Goal: Transaction & Acquisition: Purchase product/service

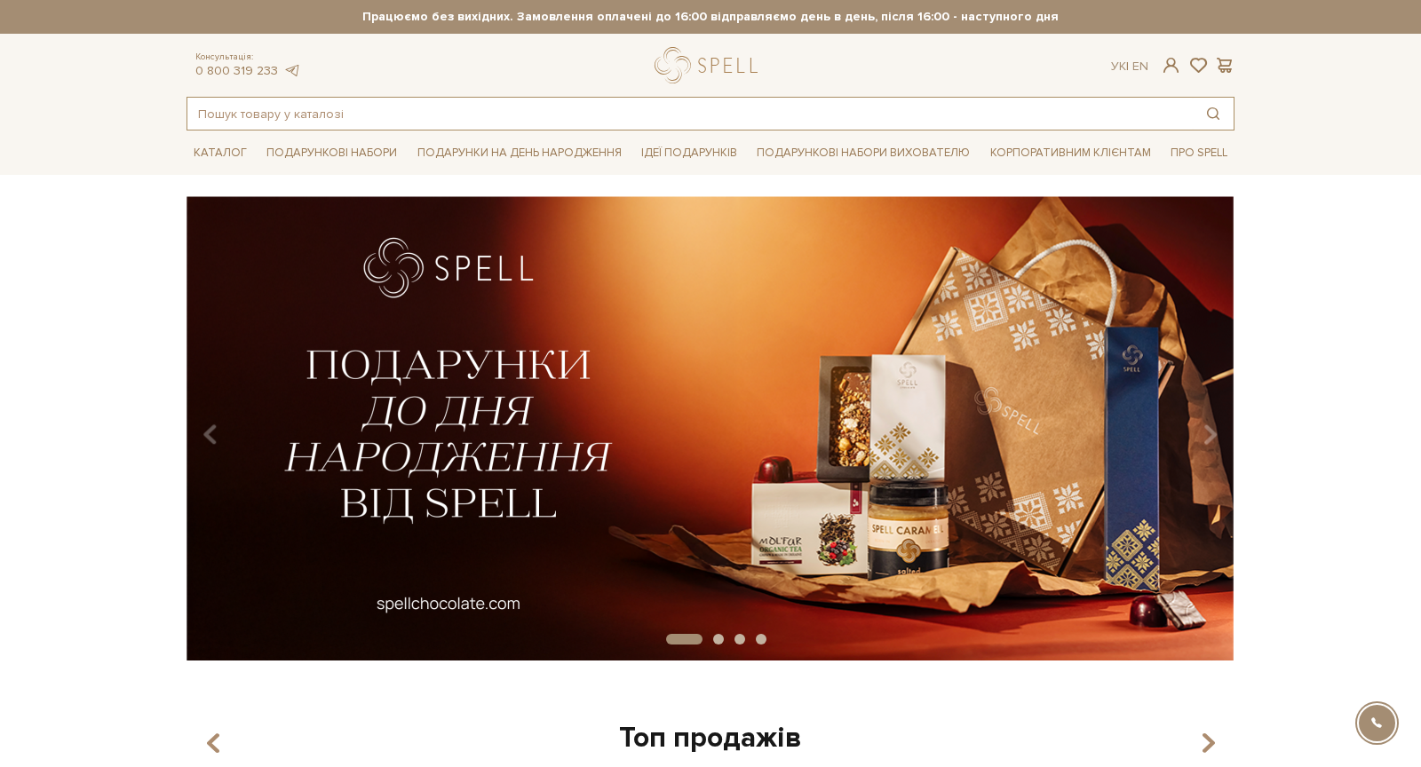
click at [615, 115] on input "text" at bounding box center [689, 114] width 1005 height 32
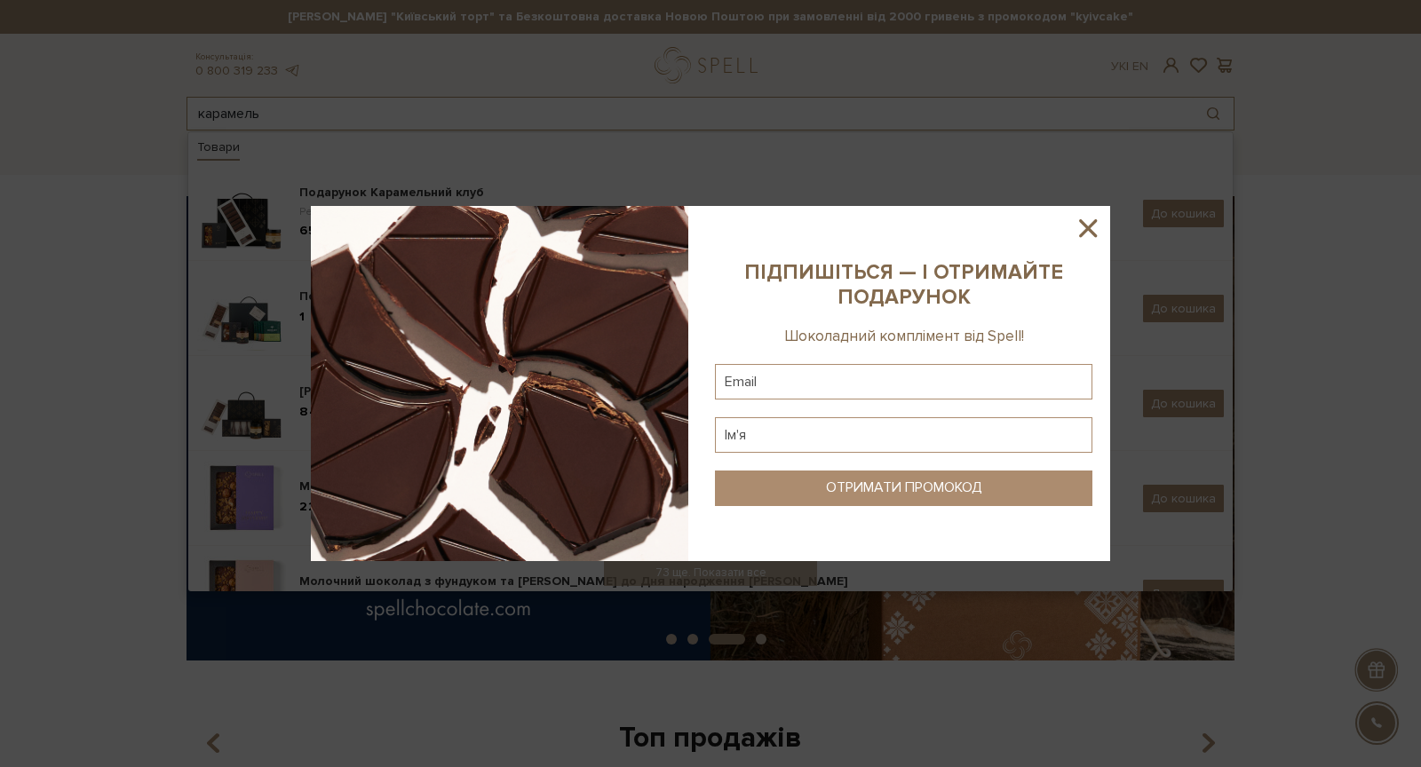
type input "карамель"
click at [1088, 242] on icon at bounding box center [1088, 228] width 30 height 30
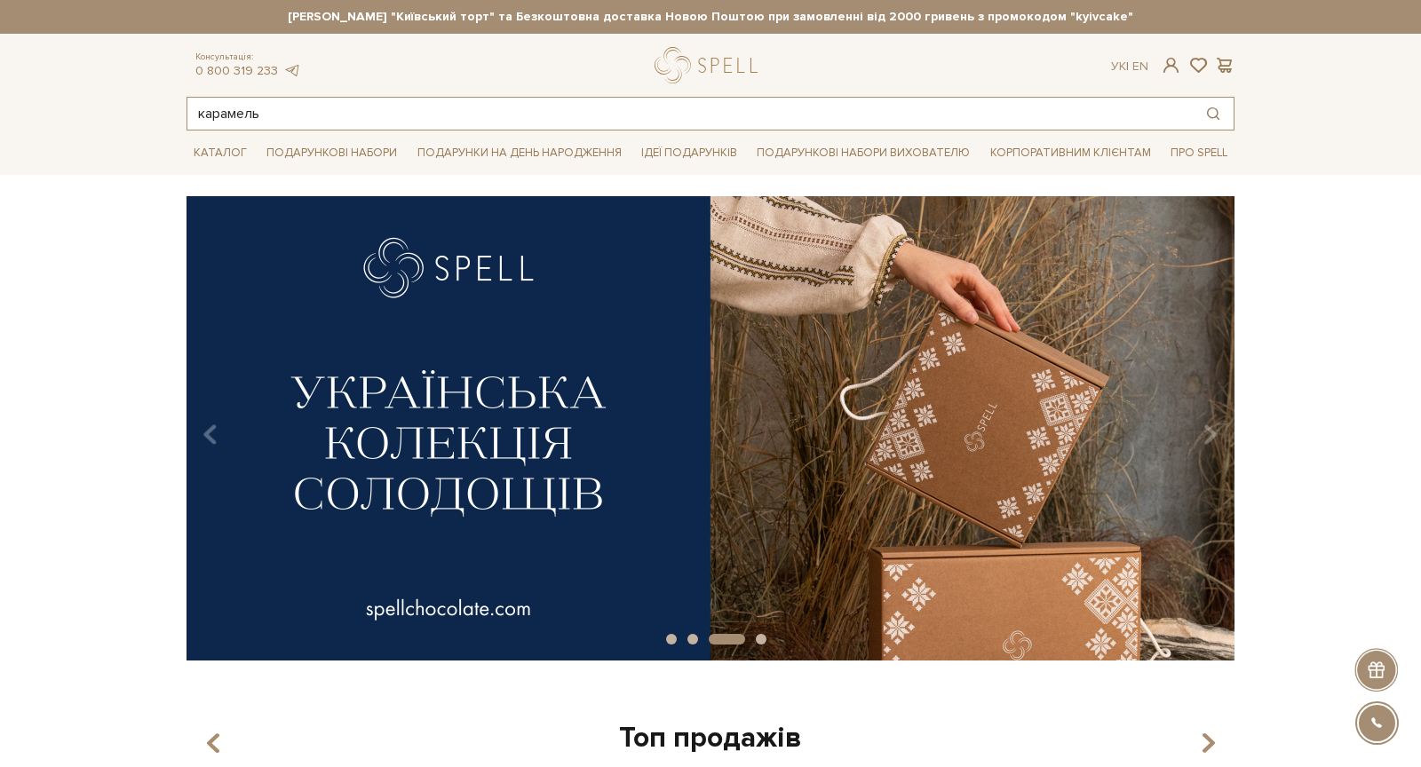
click at [706, 98] on input "карамель" at bounding box center [689, 114] width 1005 height 32
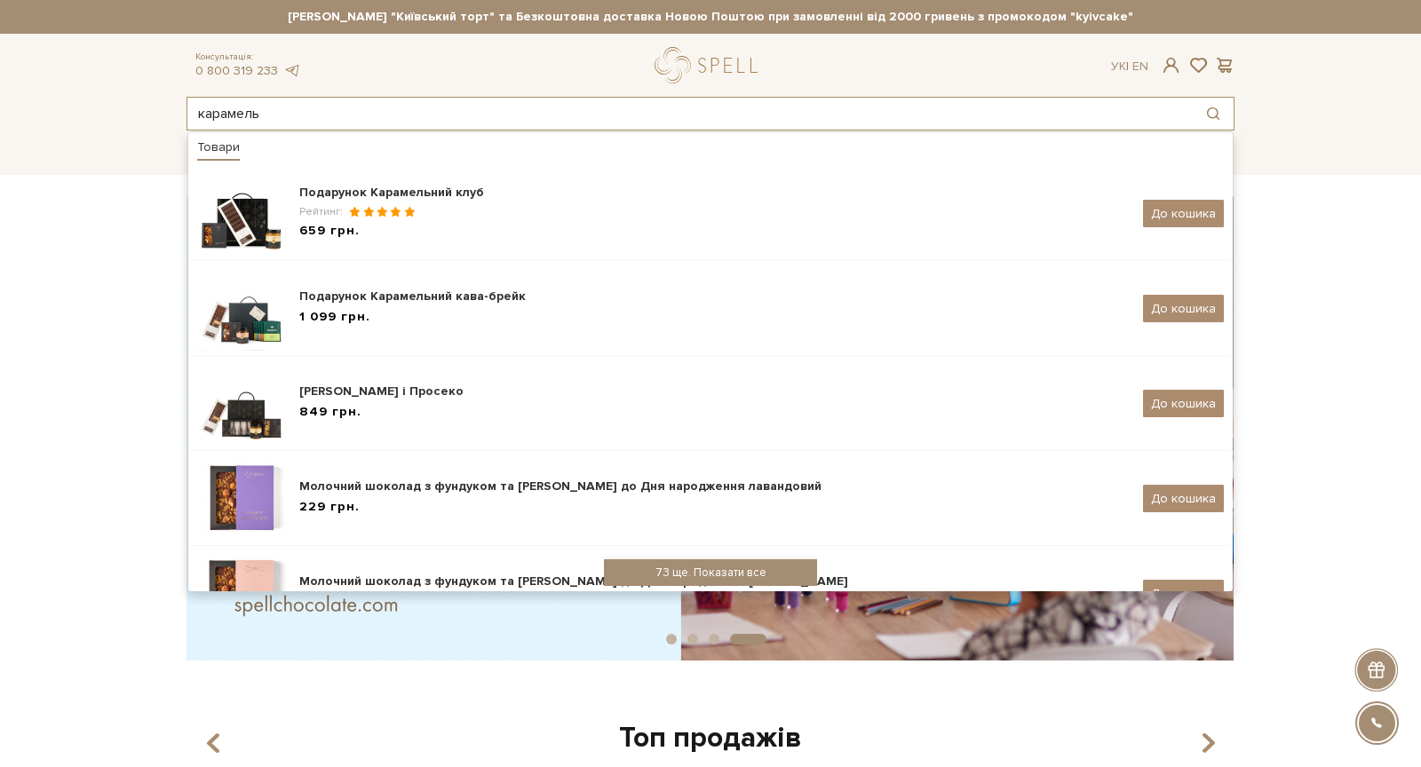
click at [680, 580] on div "73 ще. Показати все" at bounding box center [710, 573] width 213 height 27
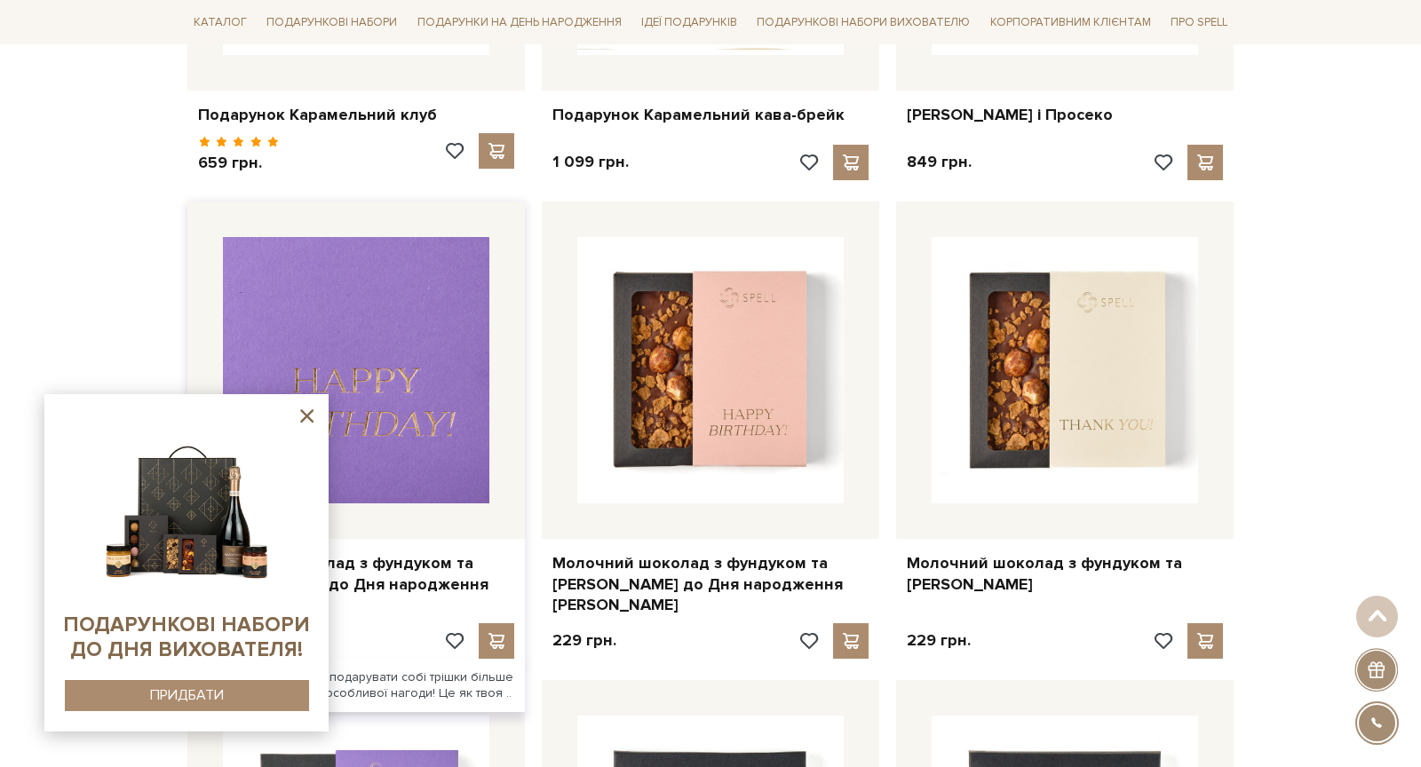
scroll to position [617, 0]
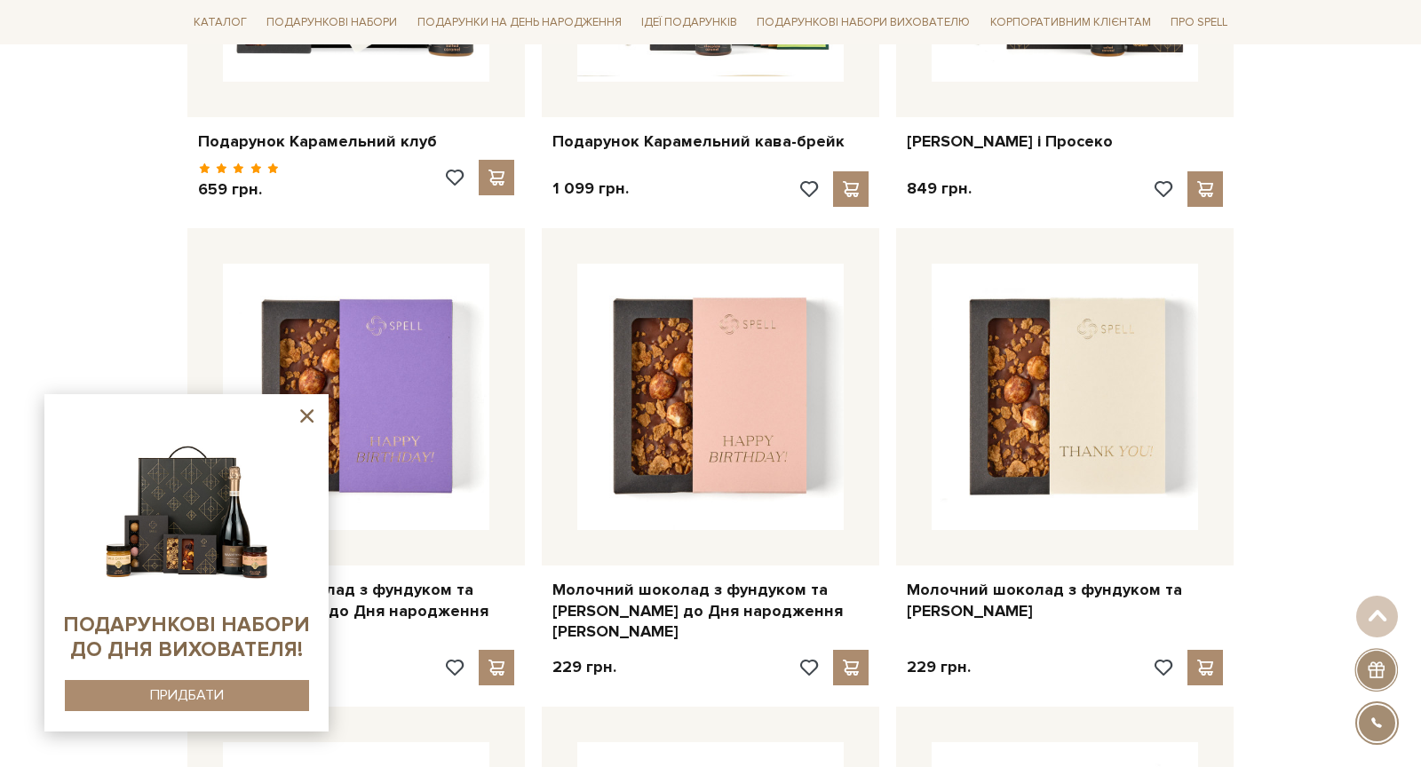
click at [308, 413] on icon at bounding box center [307, 416] width 22 height 22
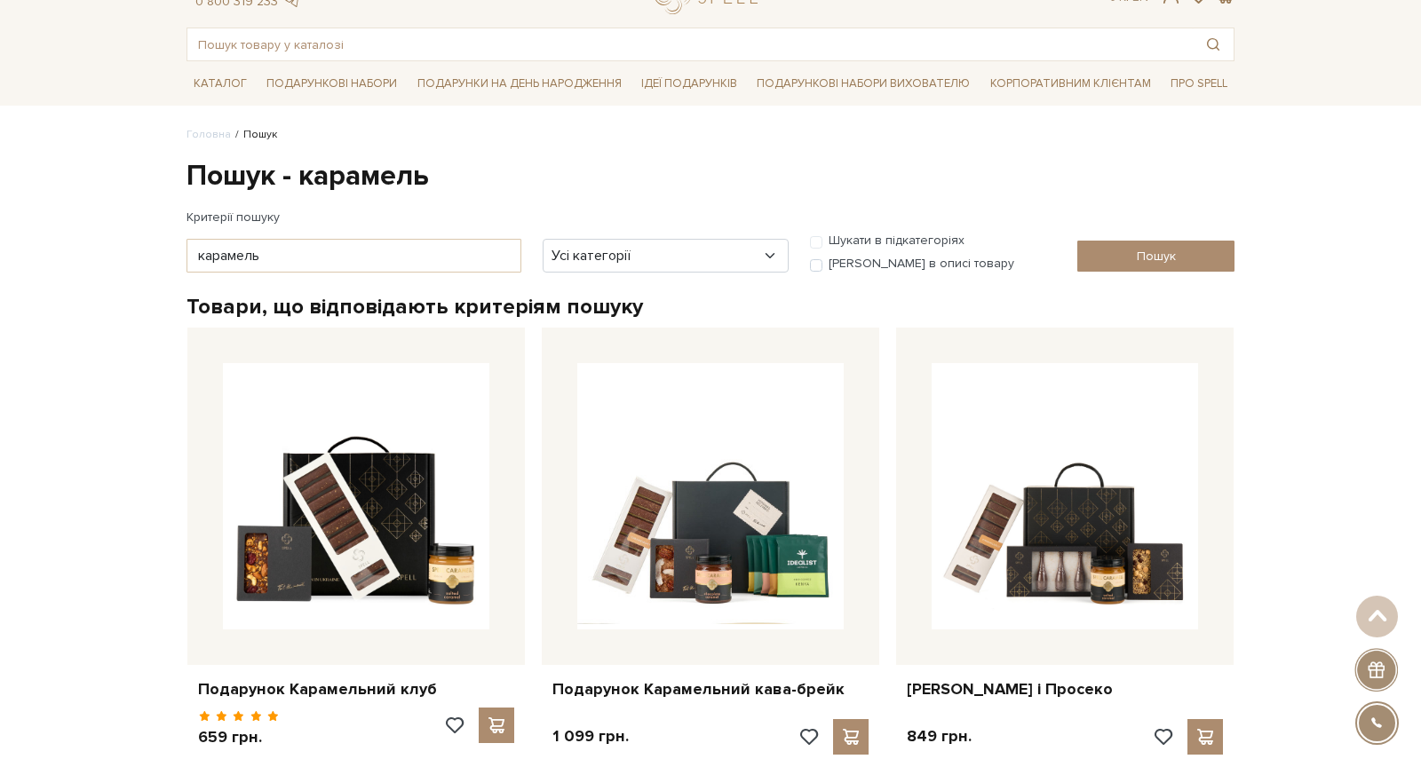
scroll to position [0, 0]
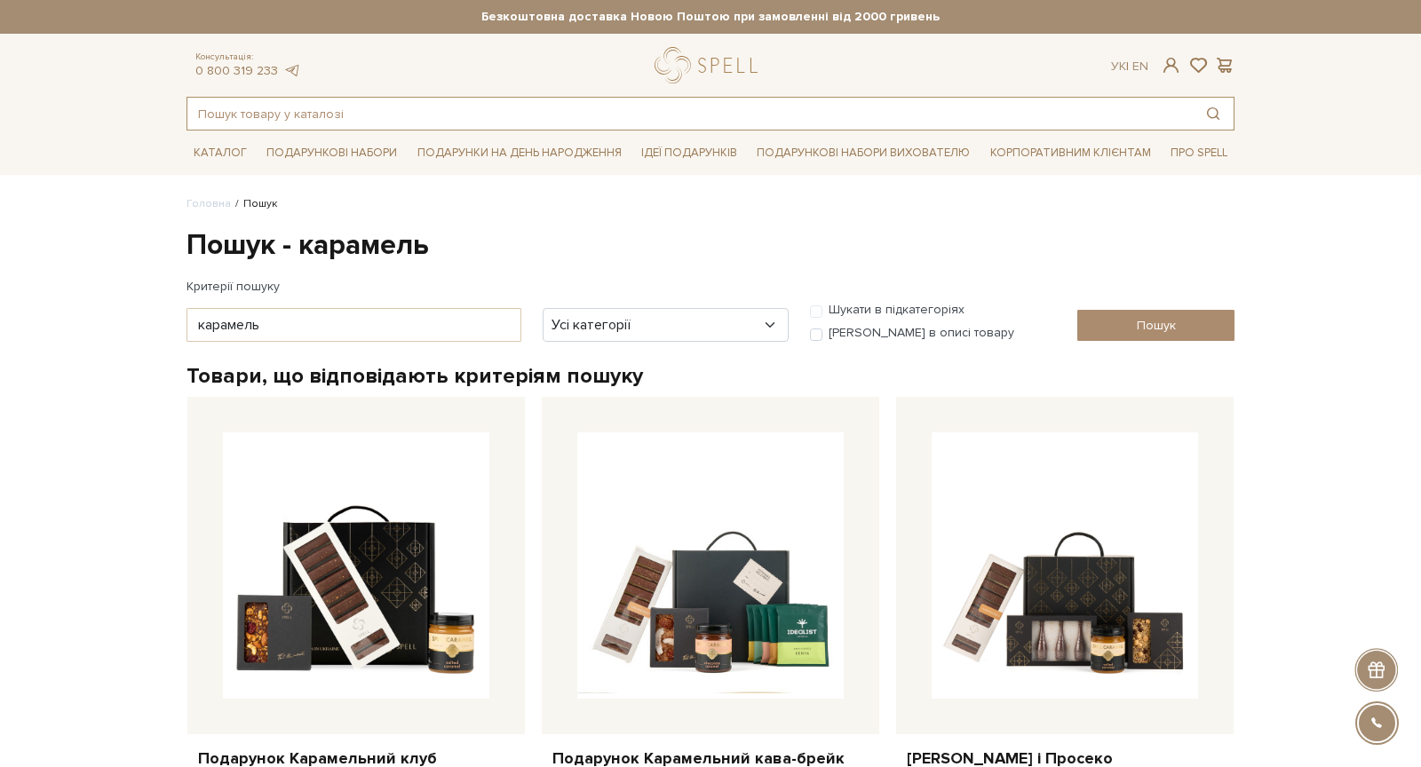
click at [404, 109] on input "text" at bounding box center [689, 114] width 1005 height 32
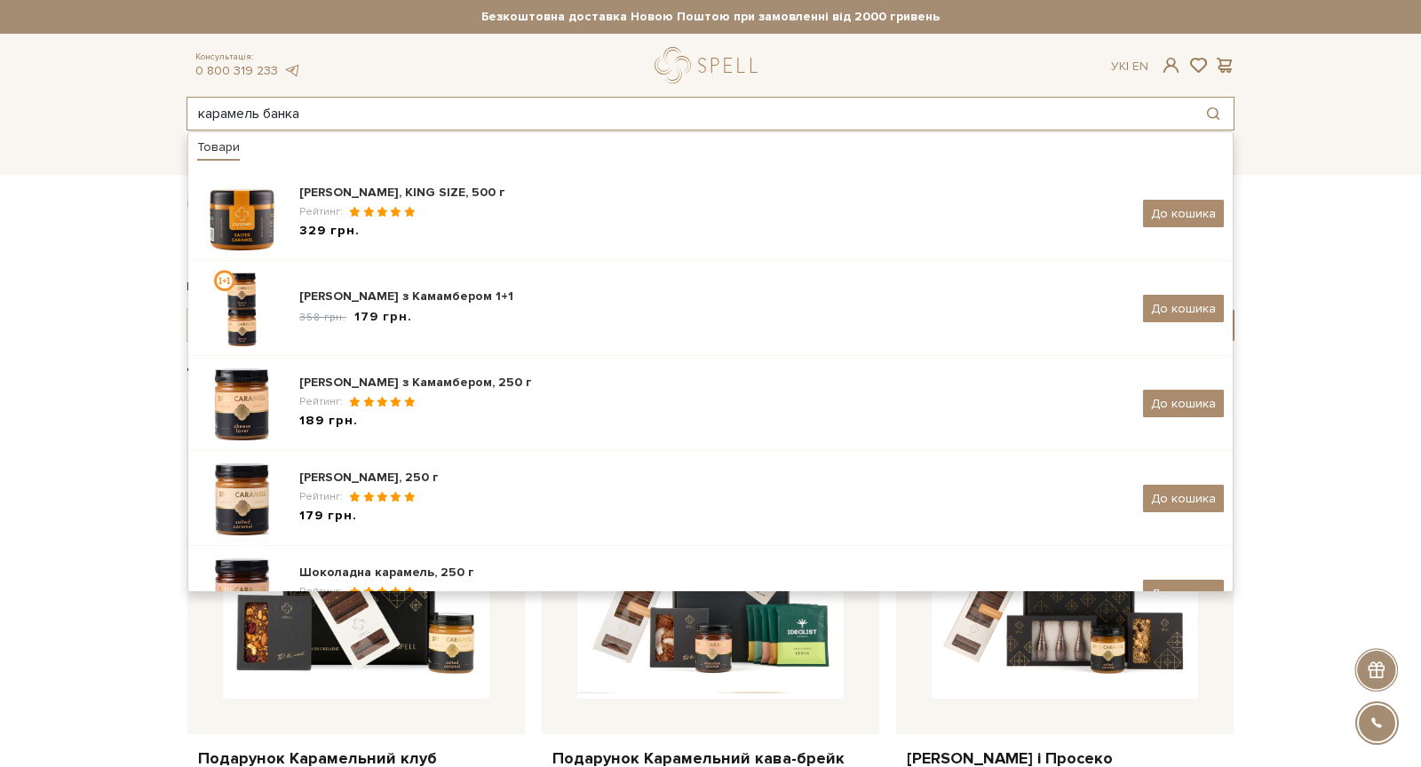
click at [654, 115] on input "карамель банка" at bounding box center [689, 114] width 1005 height 32
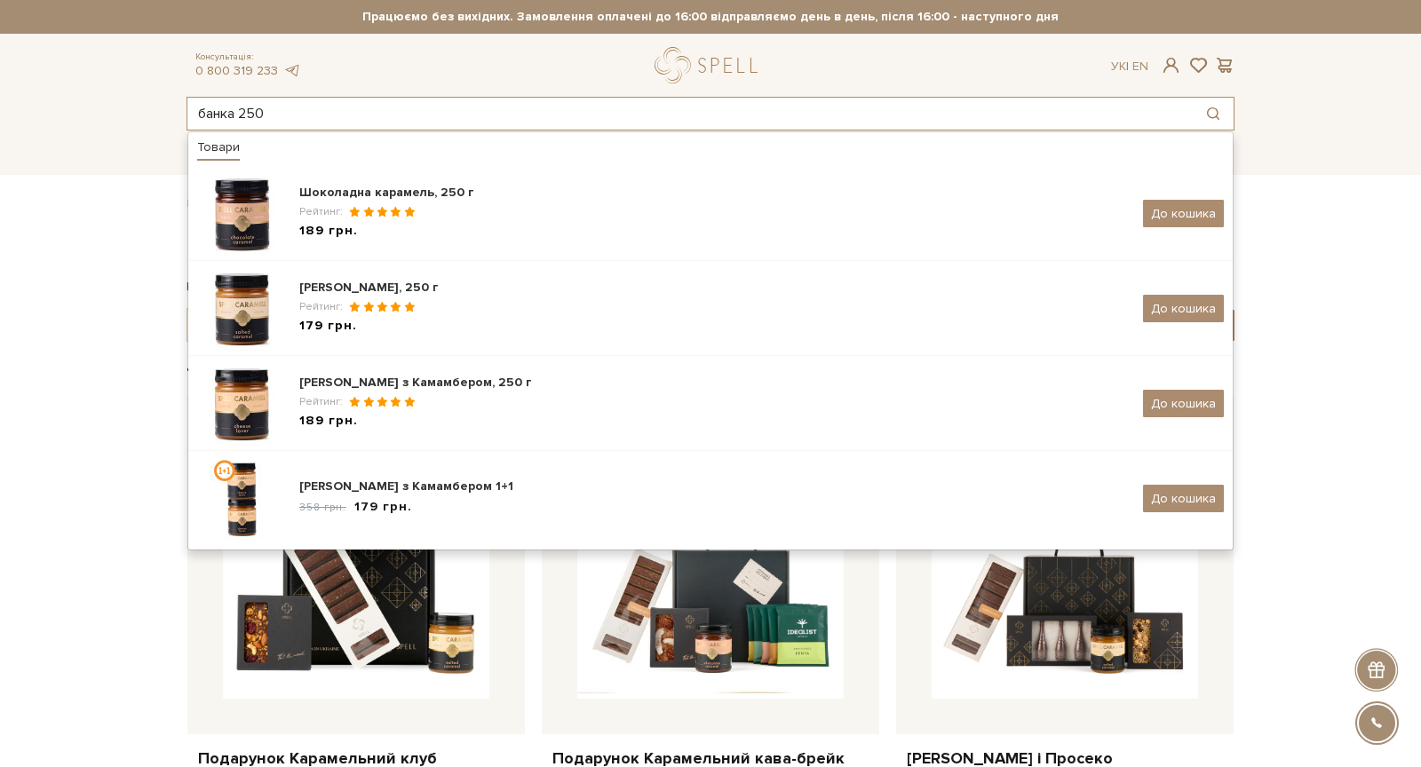
type input "банка 250"
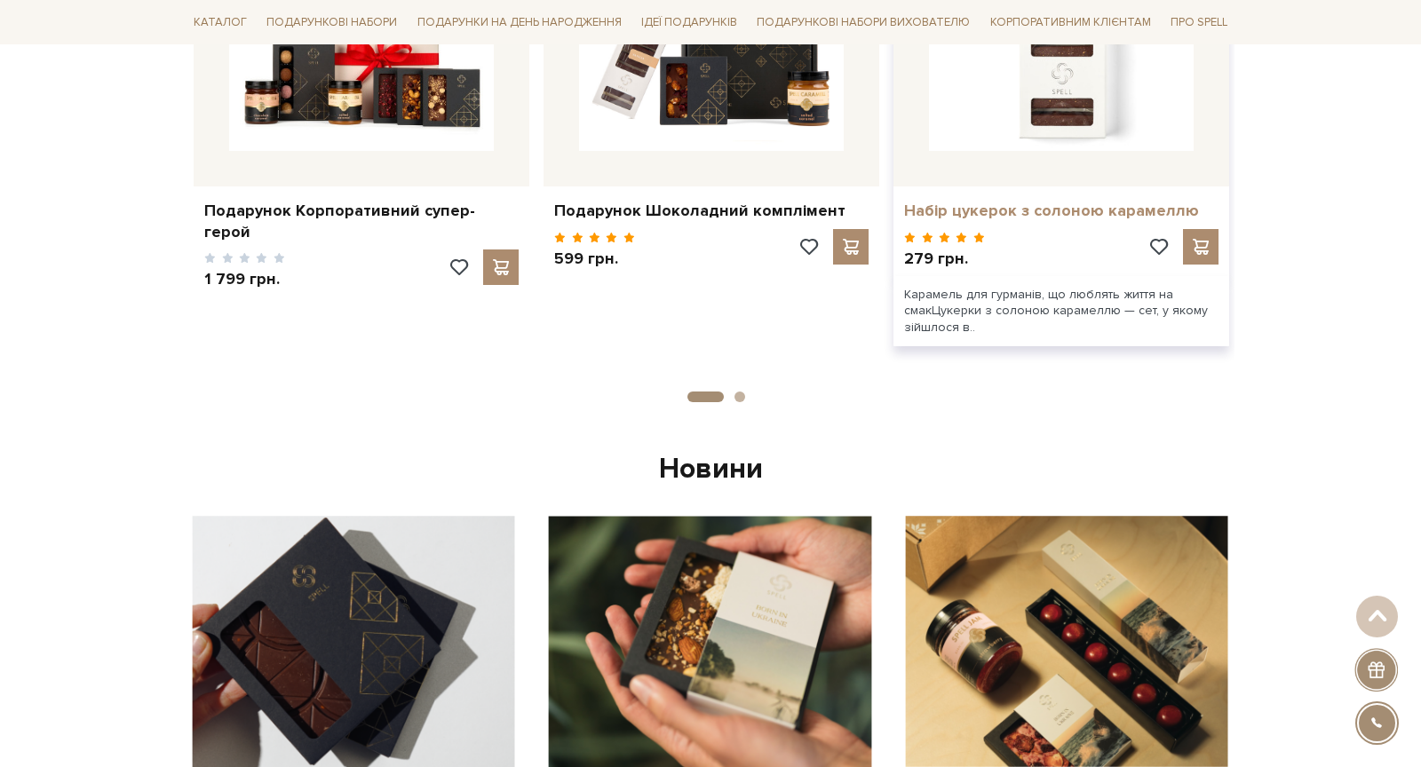
click at [992, 210] on link "Набір цукерок з солоною карамеллю" at bounding box center [1061, 211] width 314 height 20
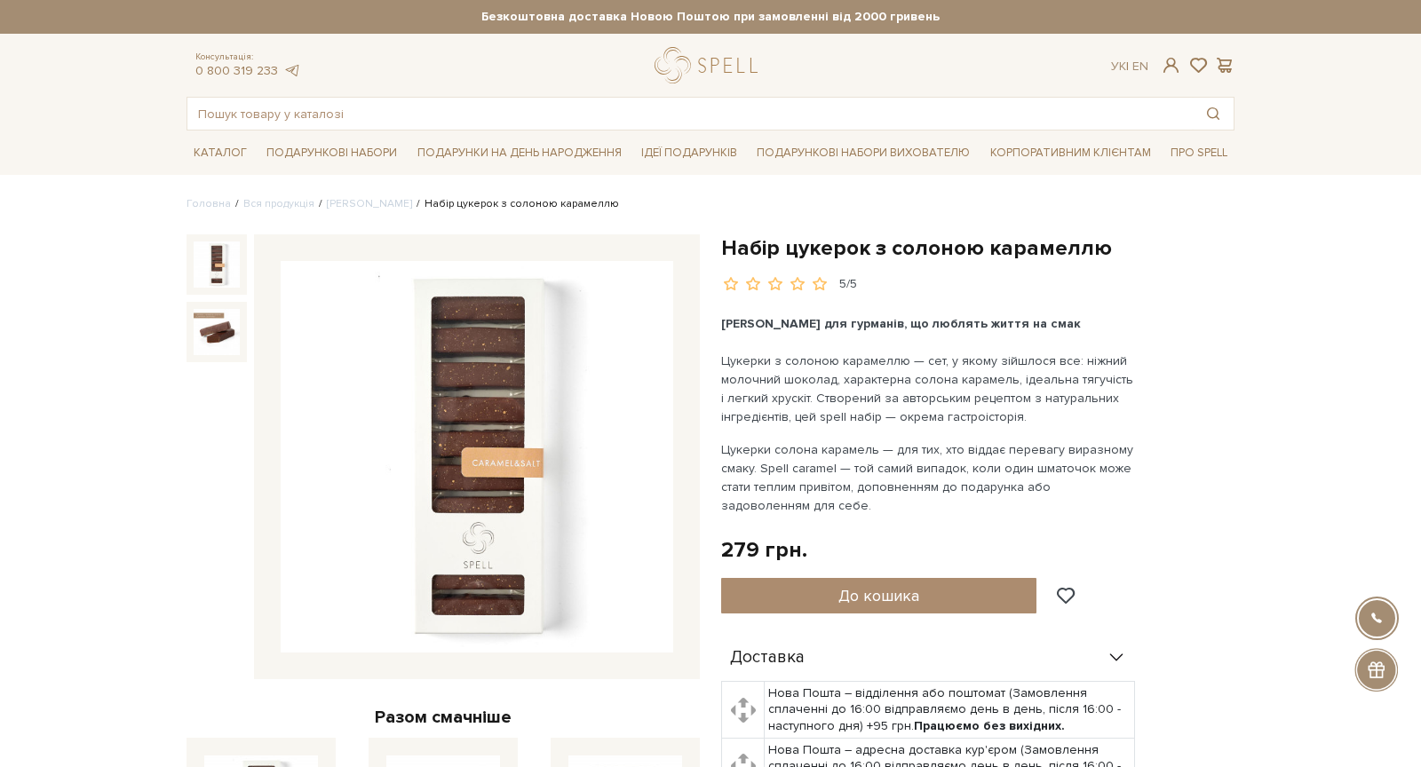
scroll to position [173, 0]
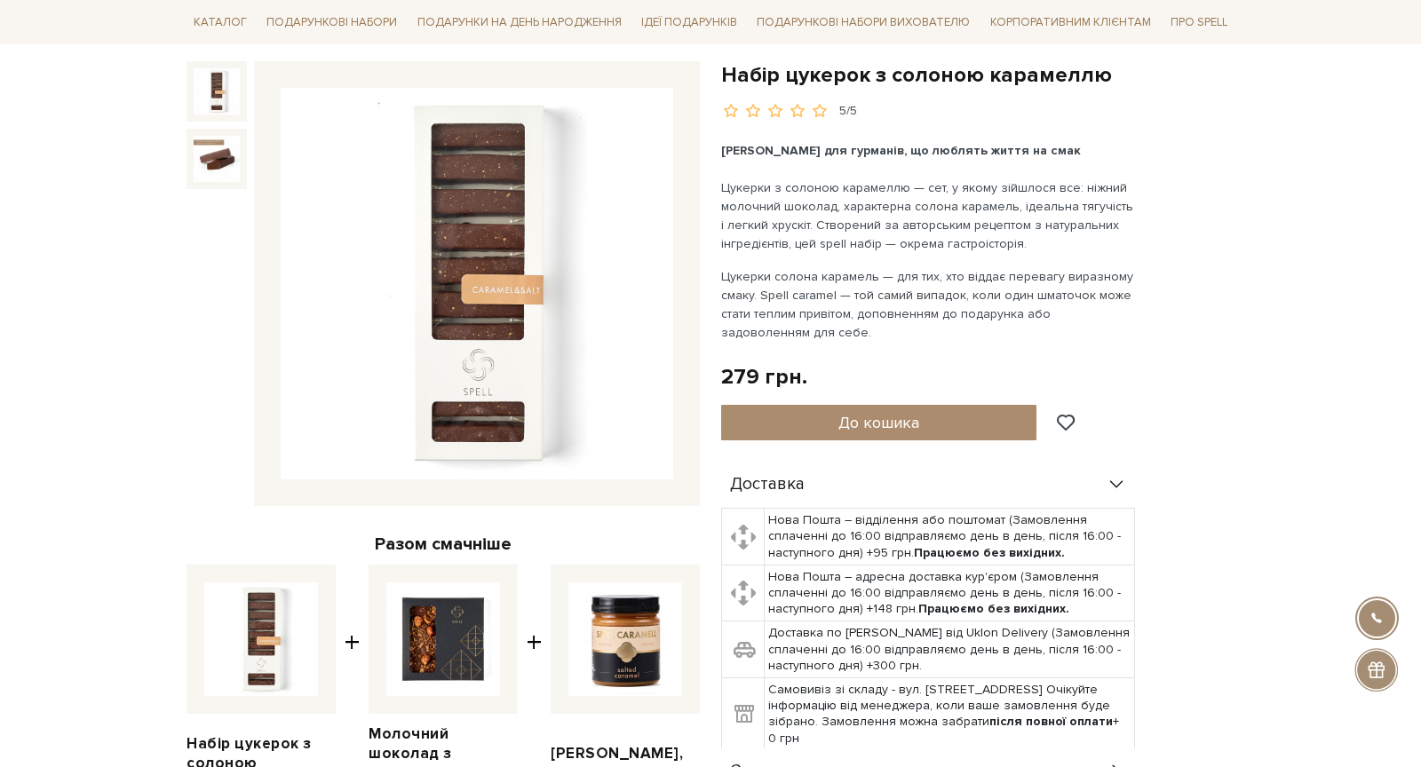
click at [1087, 485] on div "Доставка" at bounding box center [928, 485] width 414 height 46
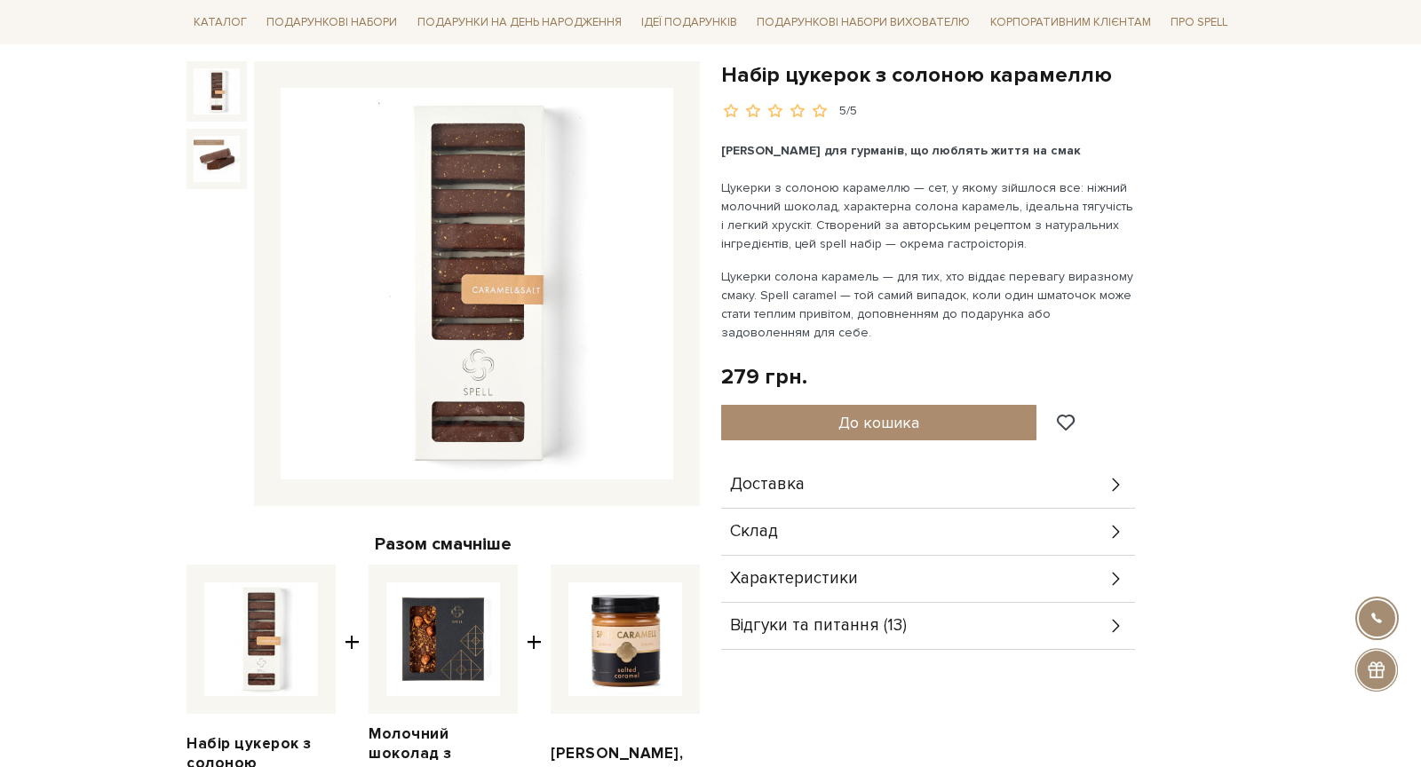
click at [1087, 485] on div "Доставка" at bounding box center [928, 485] width 414 height 46
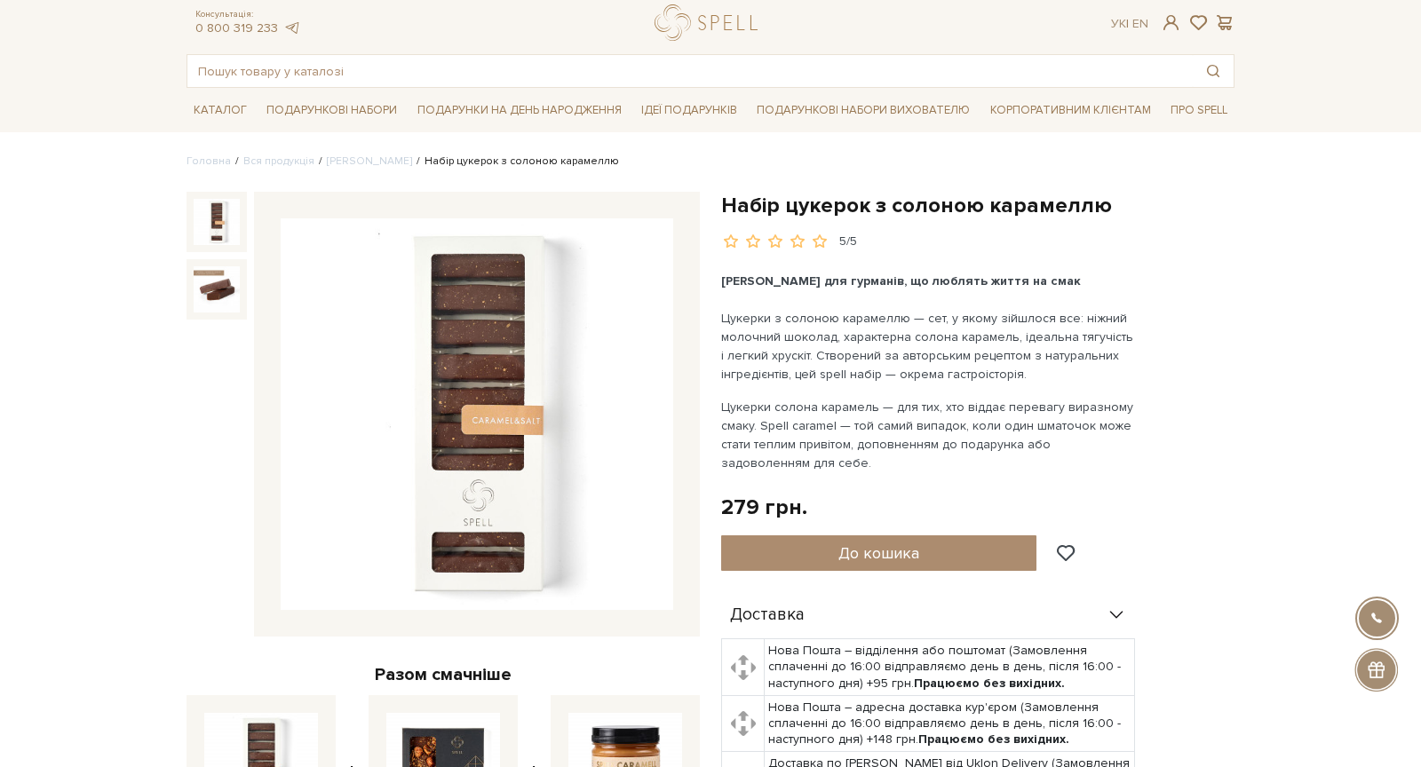
scroll to position [34, 0]
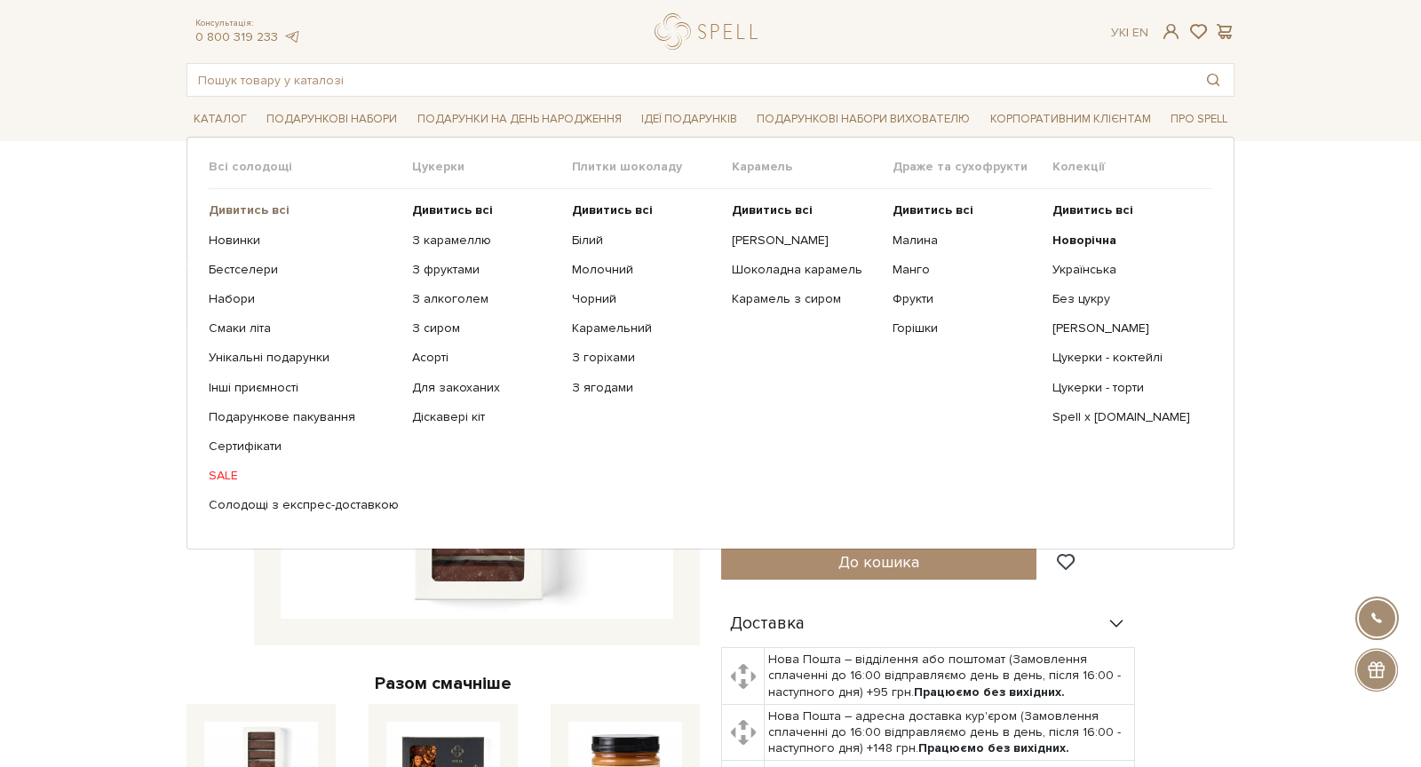
click at [243, 212] on b "Дивитись всі" at bounding box center [249, 209] width 81 height 15
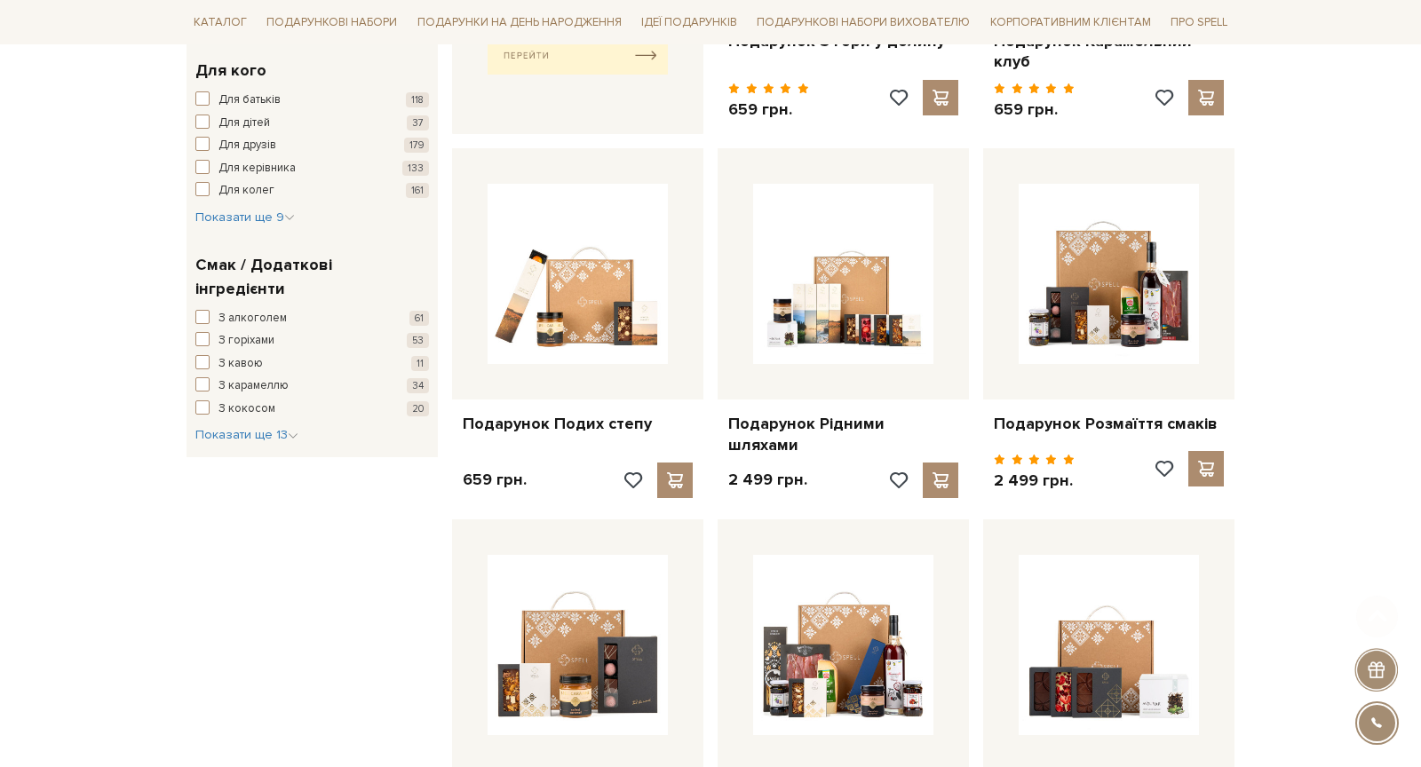
scroll to position [1465, 0]
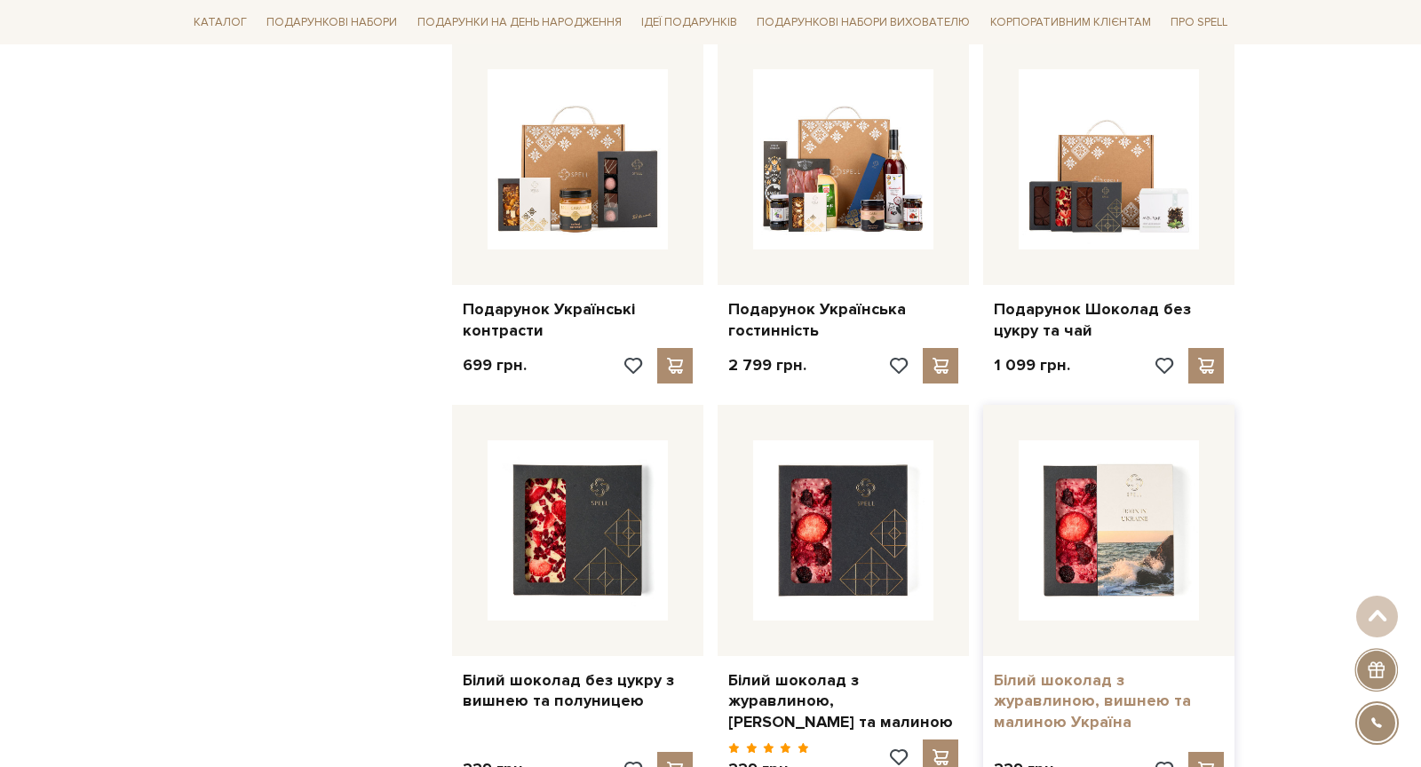
click at [1082, 671] on link "Білий шоколад з журавлиною, вишнею та малиною Україна" at bounding box center [1109, 702] width 230 height 62
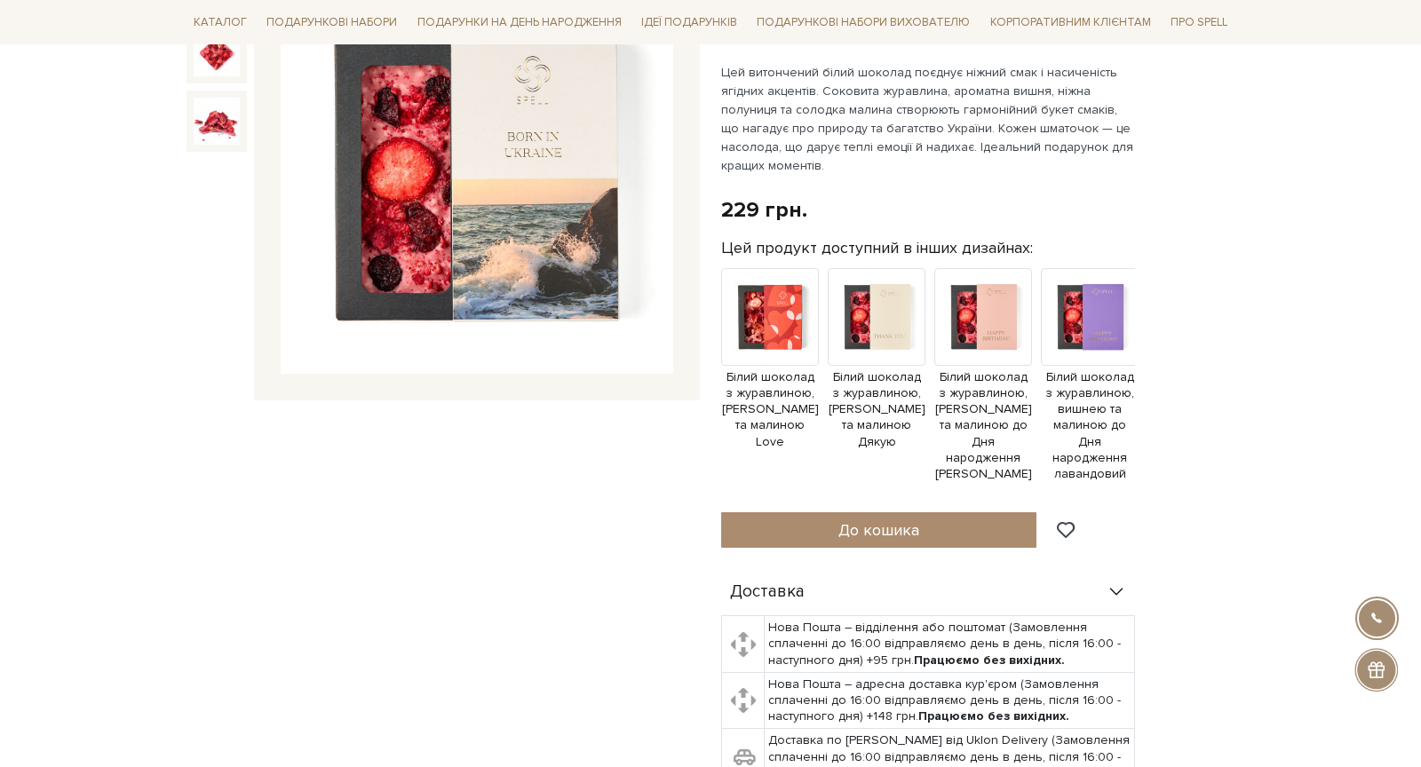
scroll to position [281, 0]
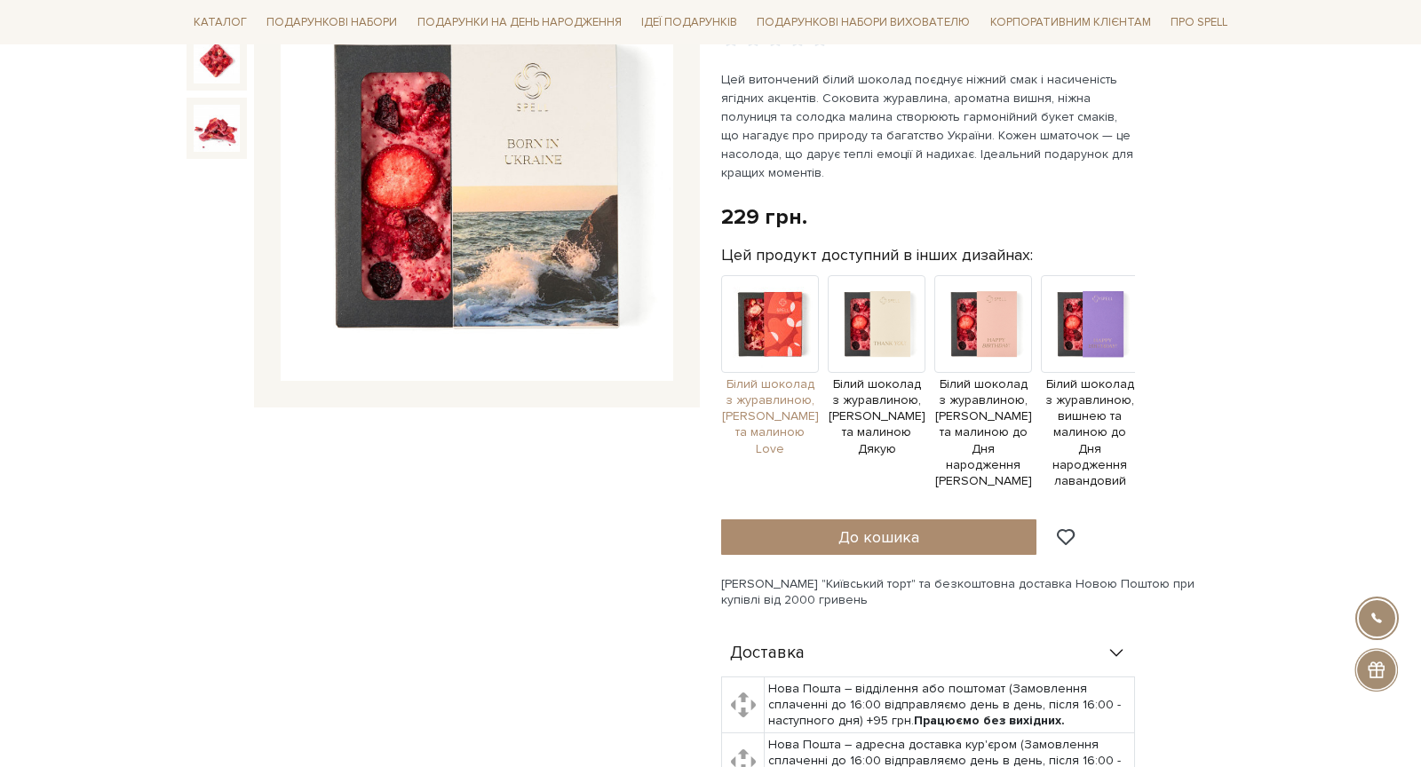
scroll to position [273, 0]
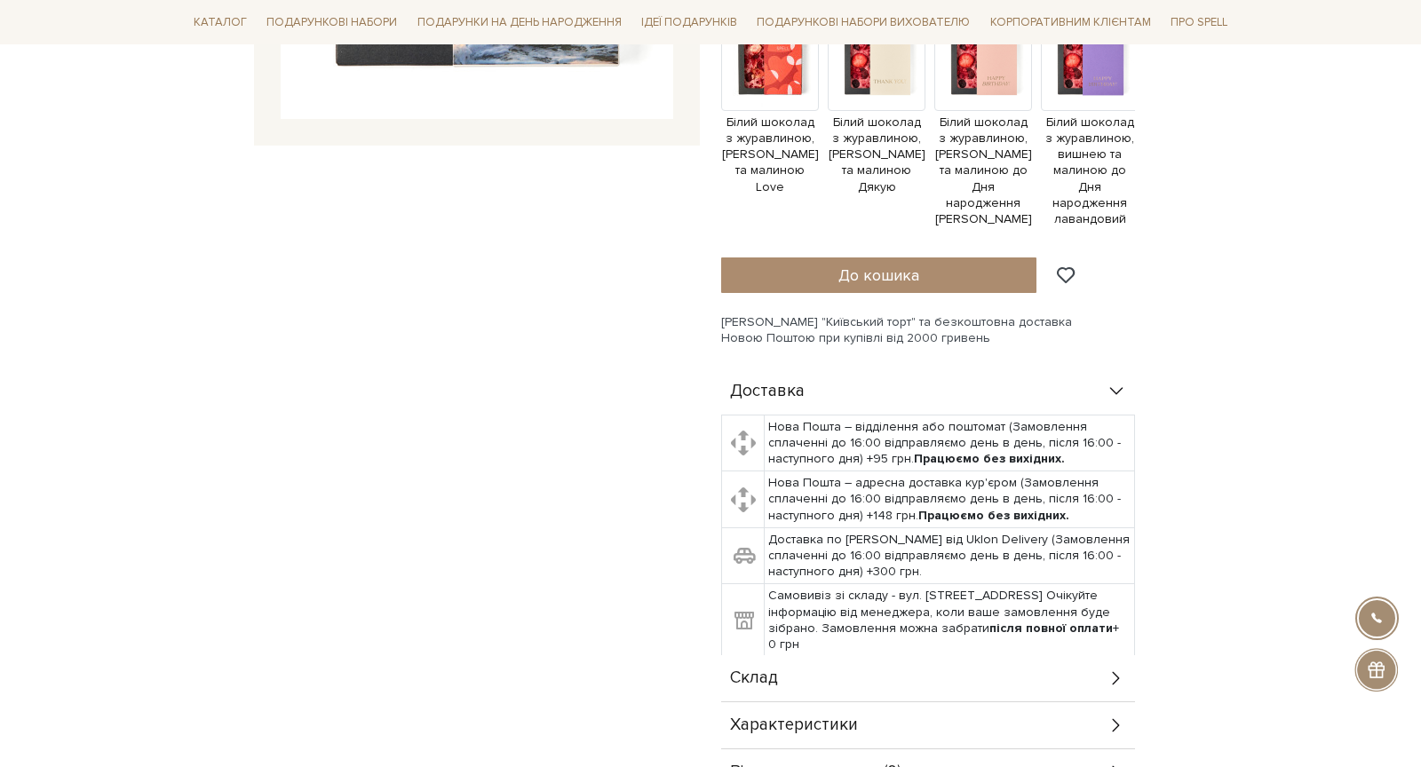
scroll to position [721, 0]
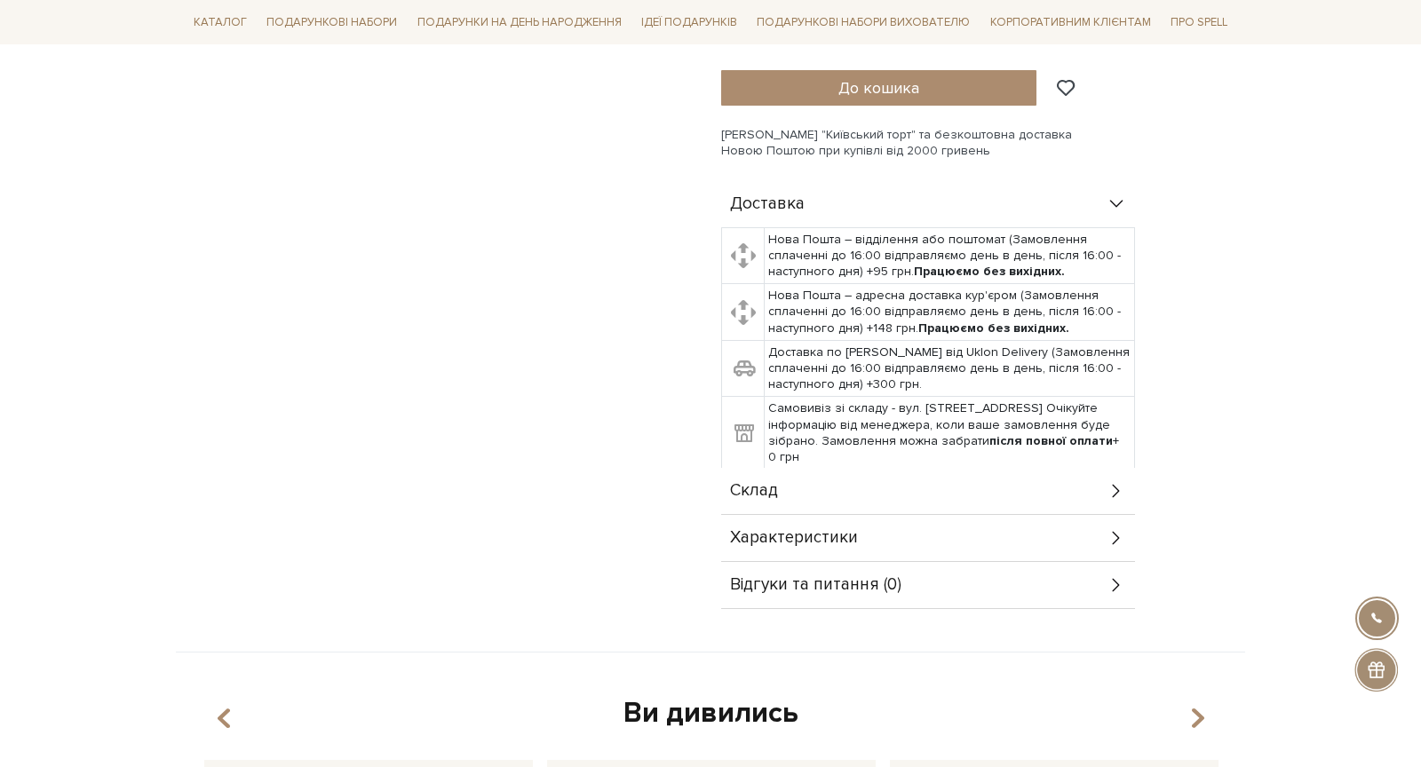
click at [1015, 470] on div "Склад" at bounding box center [928, 491] width 414 height 46
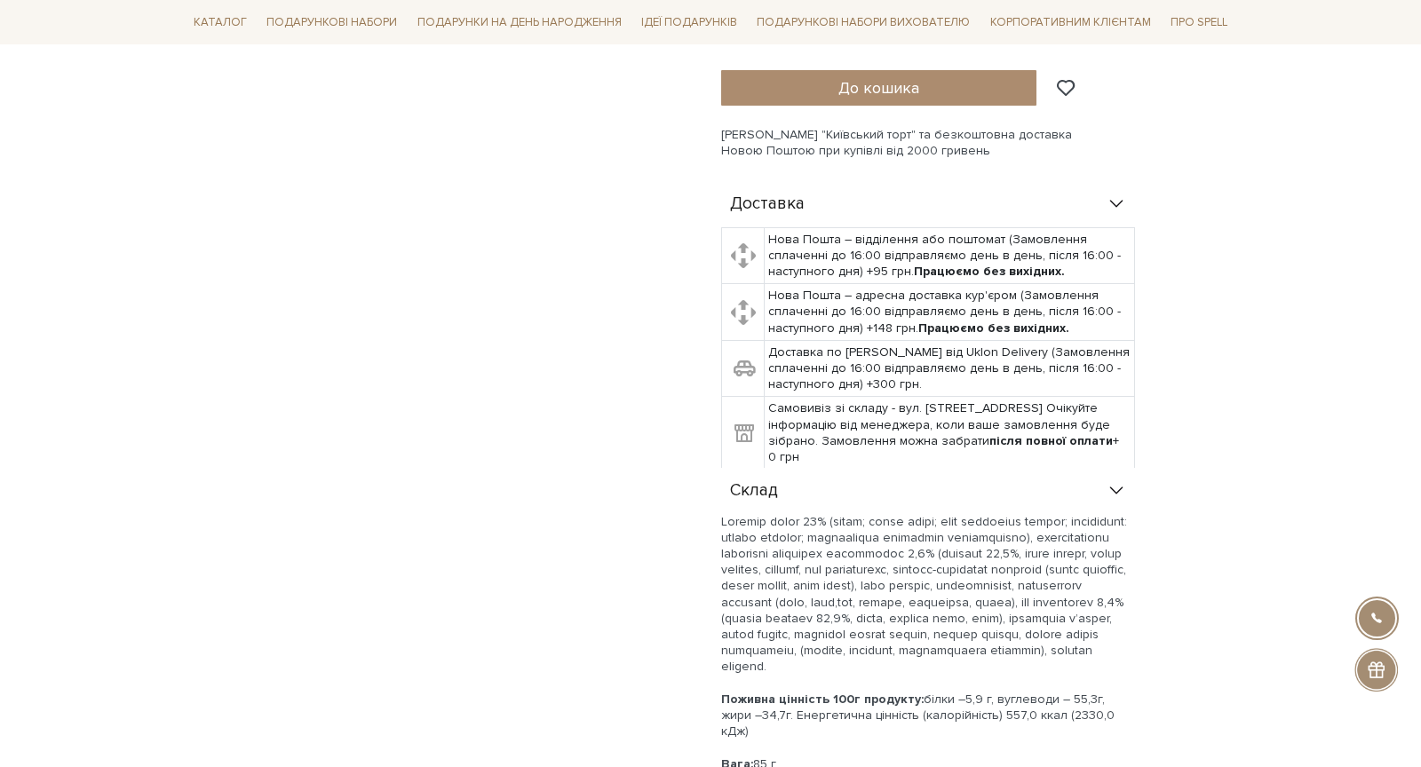
click at [1015, 470] on div "Склад" at bounding box center [928, 491] width 414 height 46
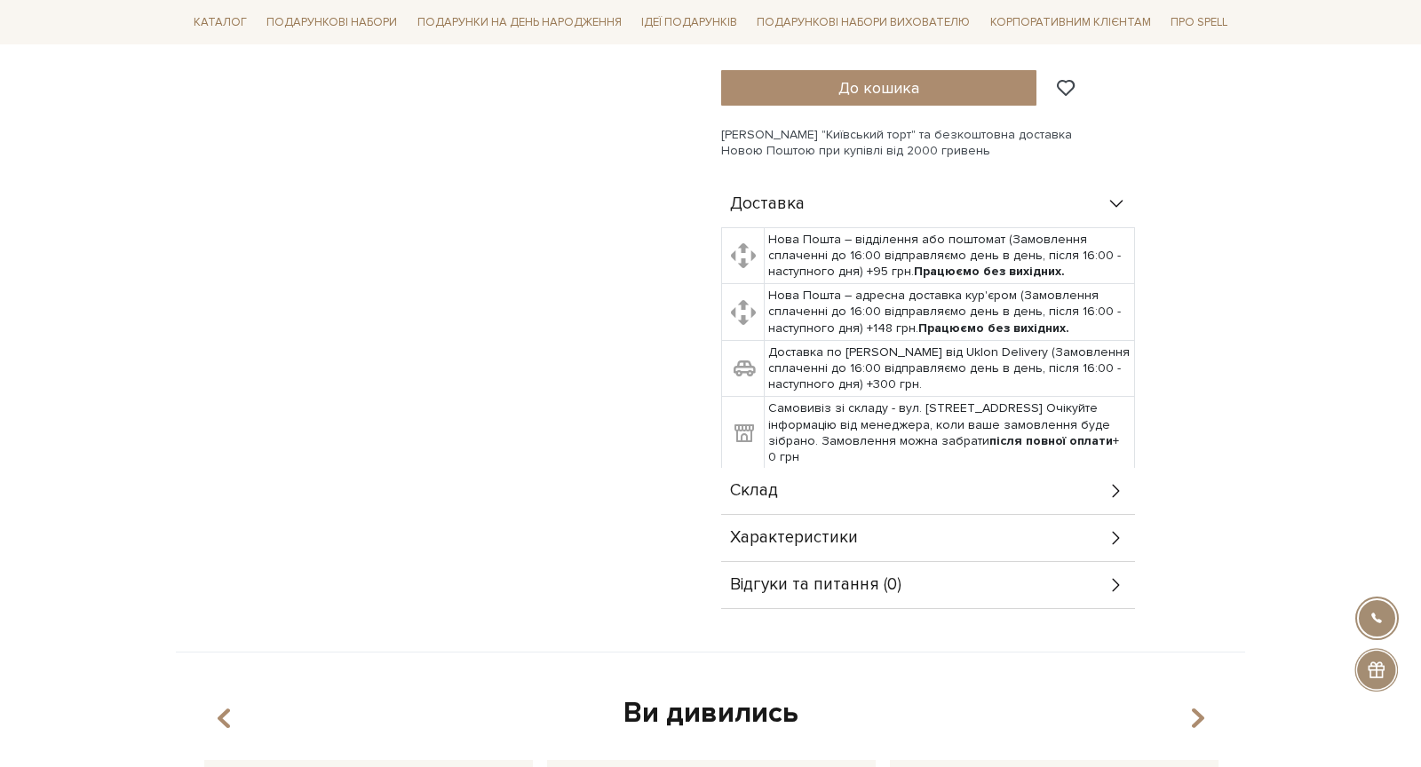
click at [1059, 191] on div "Доставка" at bounding box center [928, 204] width 414 height 46
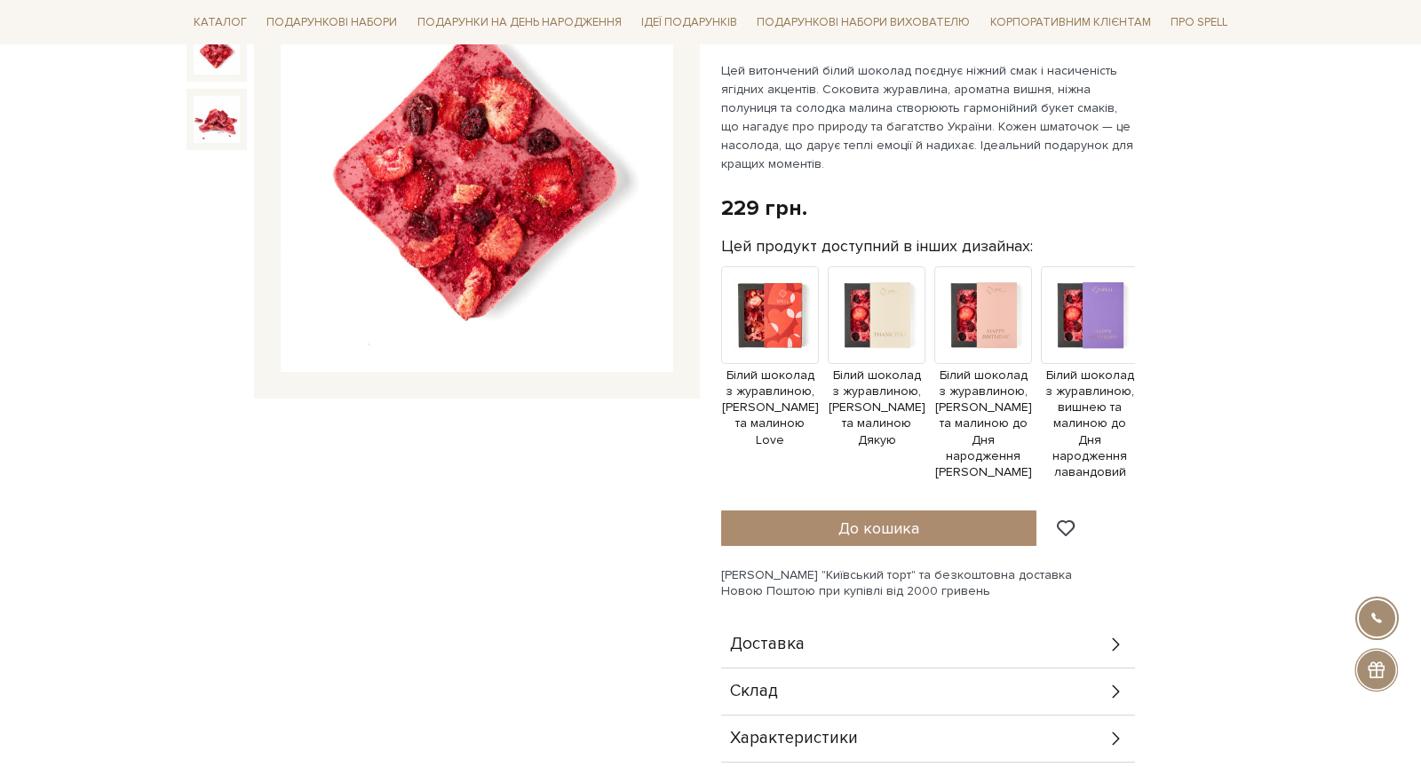
scroll to position [280, 0]
